Goal: Find specific page/section: Find specific page/section

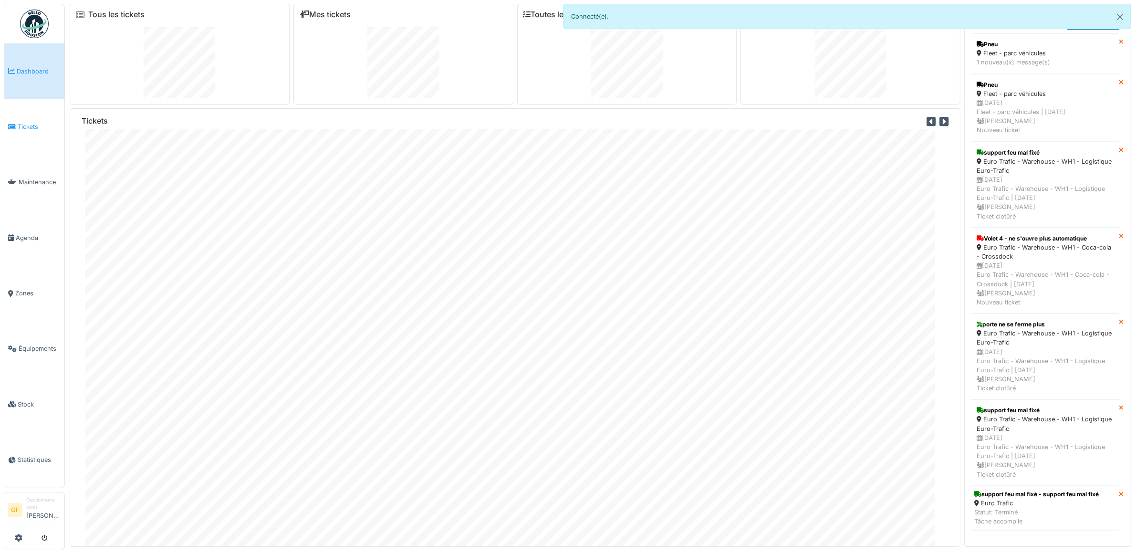
click at [37, 130] on link "Tickets" at bounding box center [34, 126] width 60 height 55
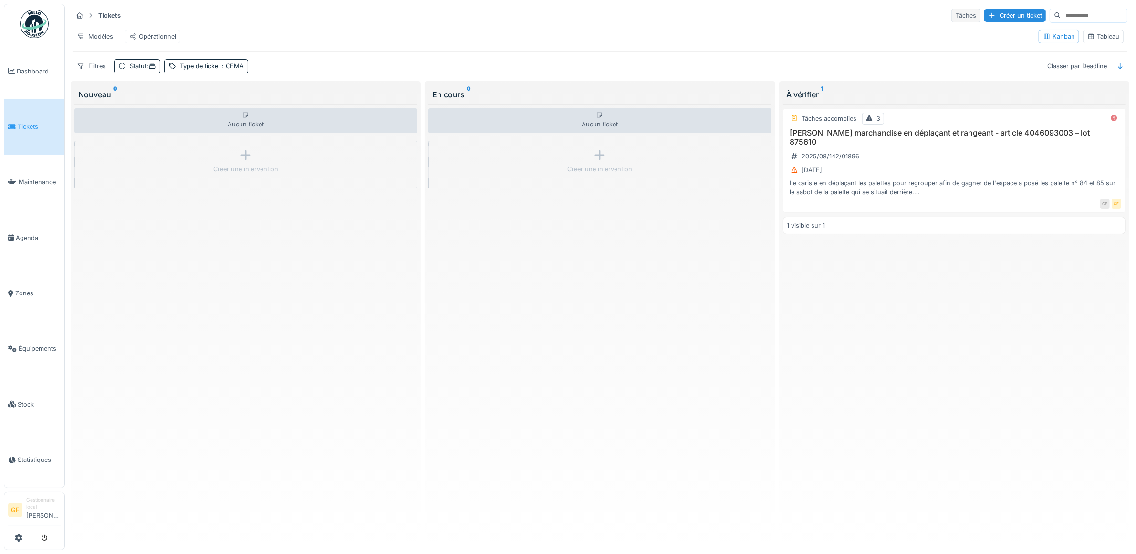
click at [952, 16] on div "Tâches" at bounding box center [966, 16] width 29 height 14
